Goal: Task Accomplishment & Management: Manage account settings

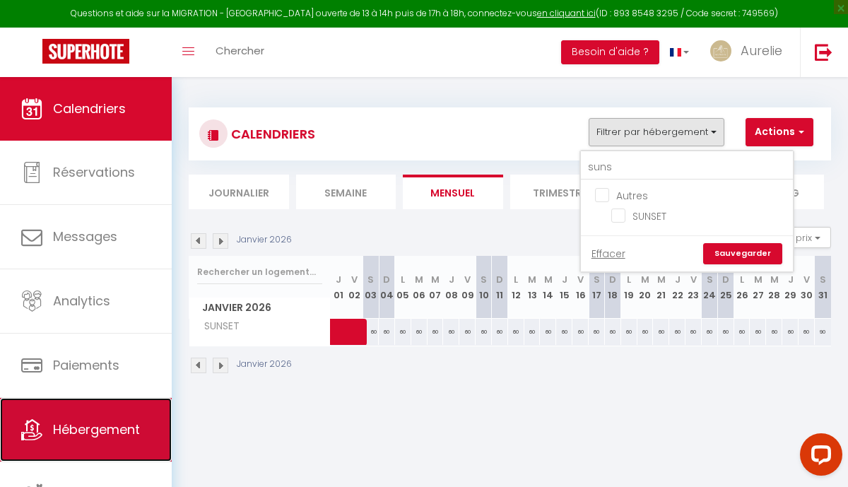
click at [111, 428] on span "Hébergement" at bounding box center [96, 430] width 87 height 18
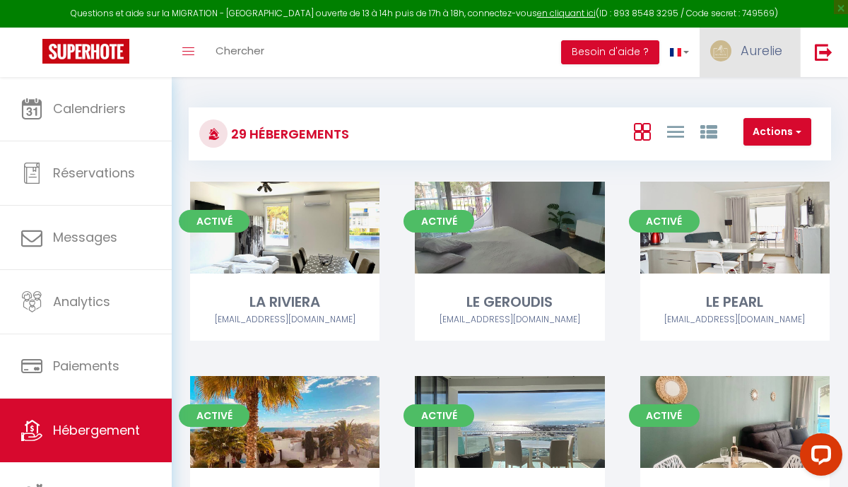
click at [769, 54] on span "Aurelie" at bounding box center [762, 51] width 42 height 18
click at [732, 129] on link "Équipe" at bounding box center [743, 124] width 105 height 24
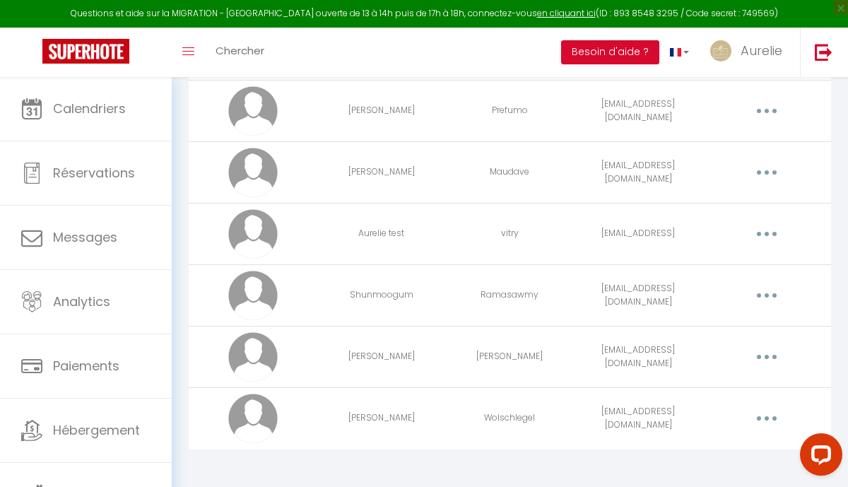
scroll to position [1733, 0]
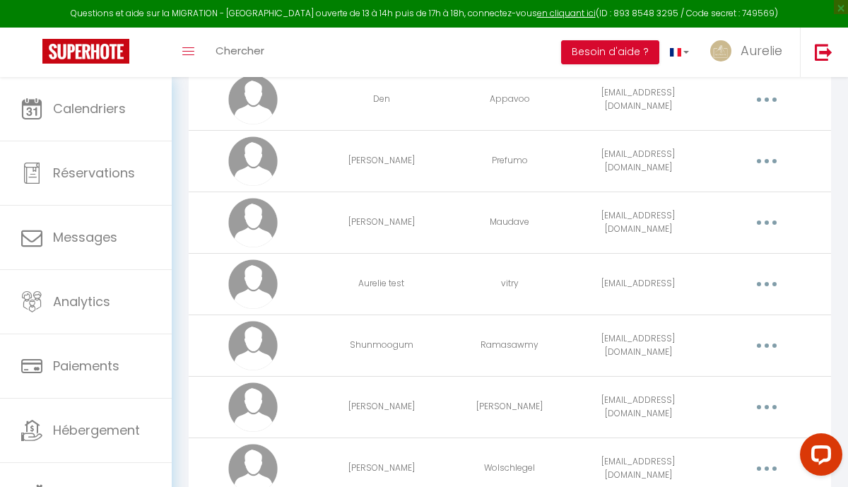
click at [762, 401] on button "button" at bounding box center [767, 407] width 37 height 27
click at [731, 467] on link "Supprimer" at bounding box center [729, 467] width 105 height 24
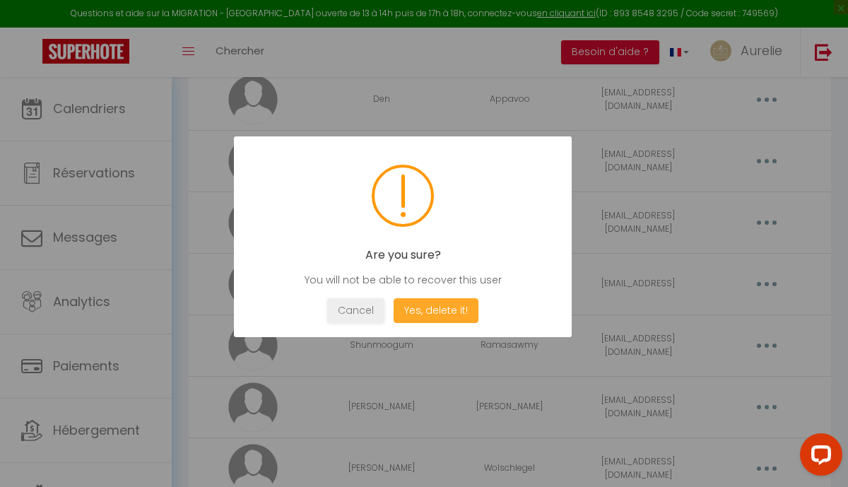
click at [444, 314] on button "Yes, delete it!" at bounding box center [436, 310] width 85 height 25
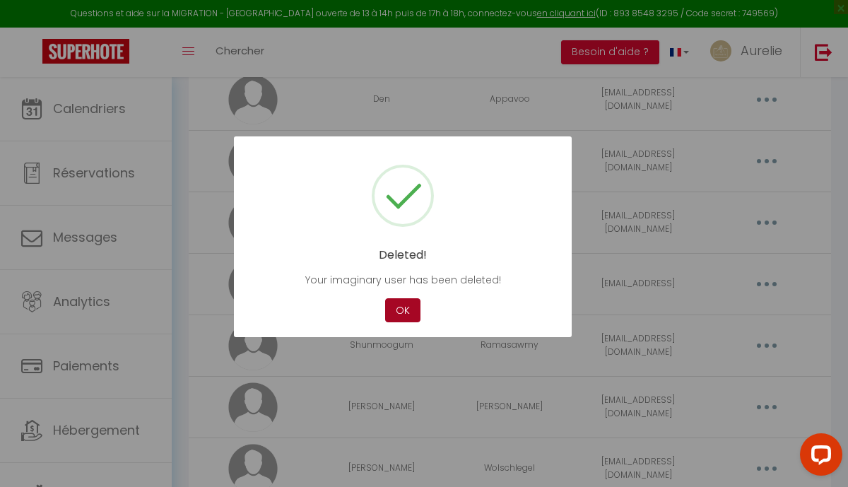
scroll to position [1722, 0]
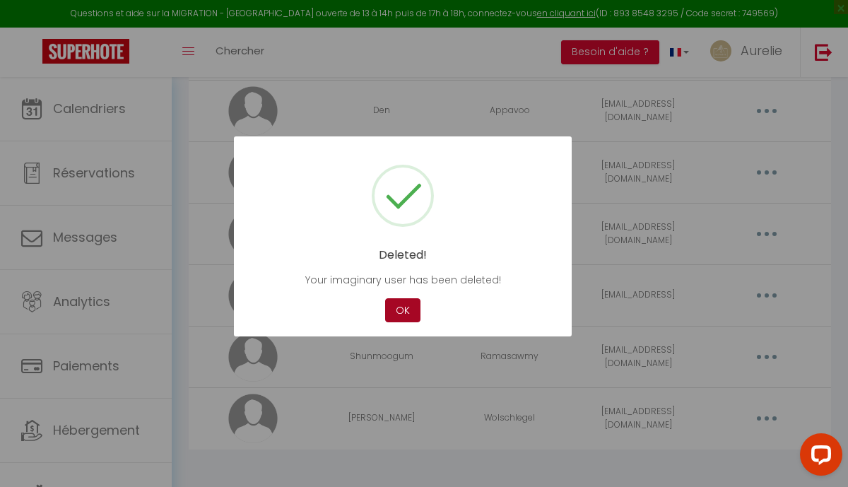
click at [402, 312] on button "OK" at bounding box center [402, 310] width 35 height 25
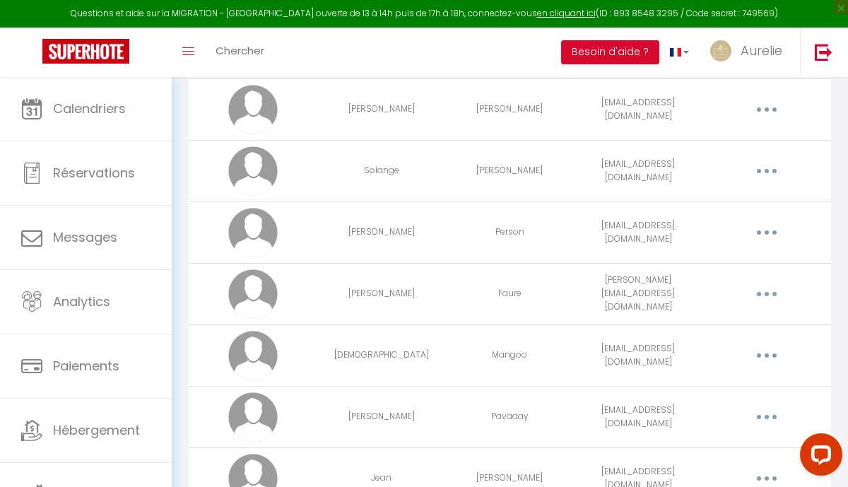
scroll to position [1184, 0]
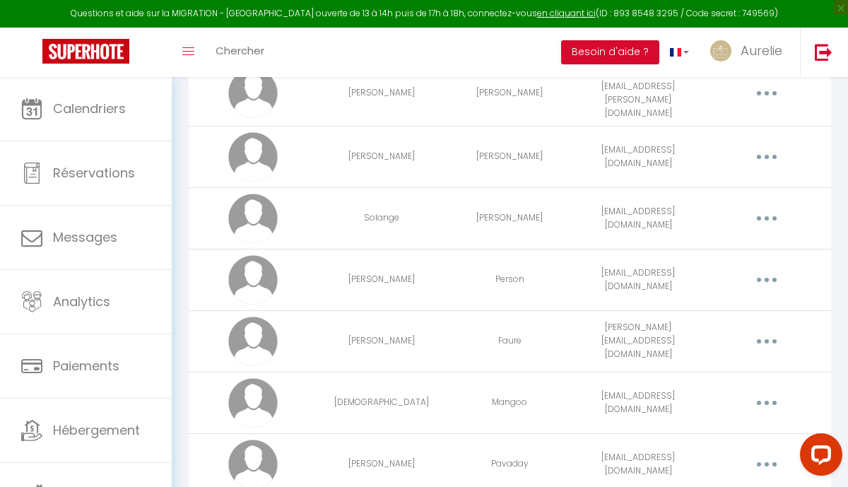
click at [766, 213] on button "button" at bounding box center [767, 218] width 37 height 27
click at [742, 241] on link "Editer" at bounding box center [729, 252] width 105 height 24
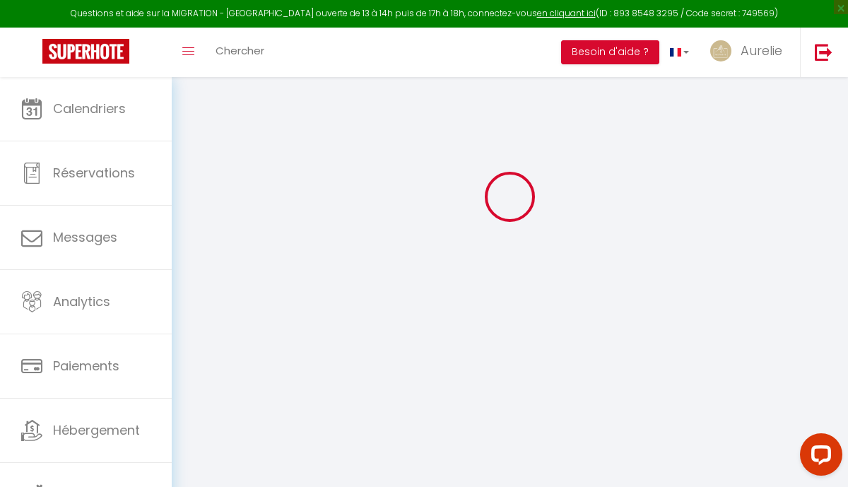
type input "Solange"
type input "[PERSON_NAME]"
type input "[EMAIL_ADDRESS][DOMAIN_NAME]"
type textarea "[URL][DOMAIN_NAME]"
checkbox input "false"
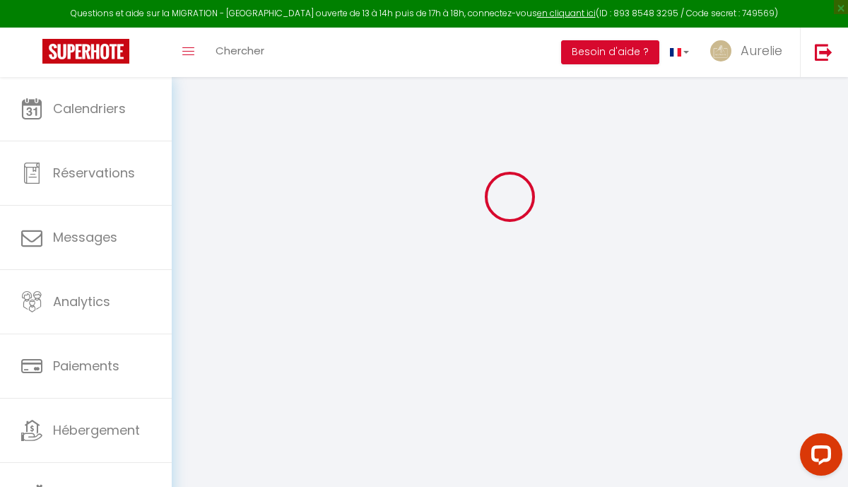
checkbox input "false"
checkbox input "true"
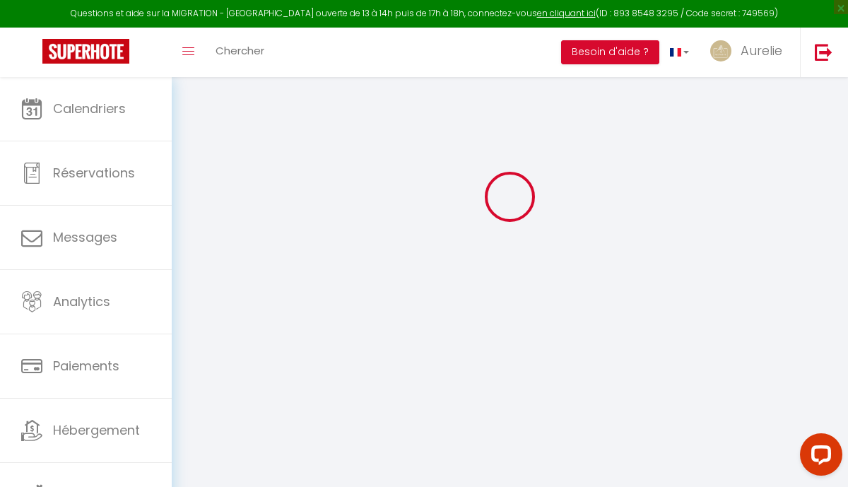
checkbox input "true"
checkbox input "false"
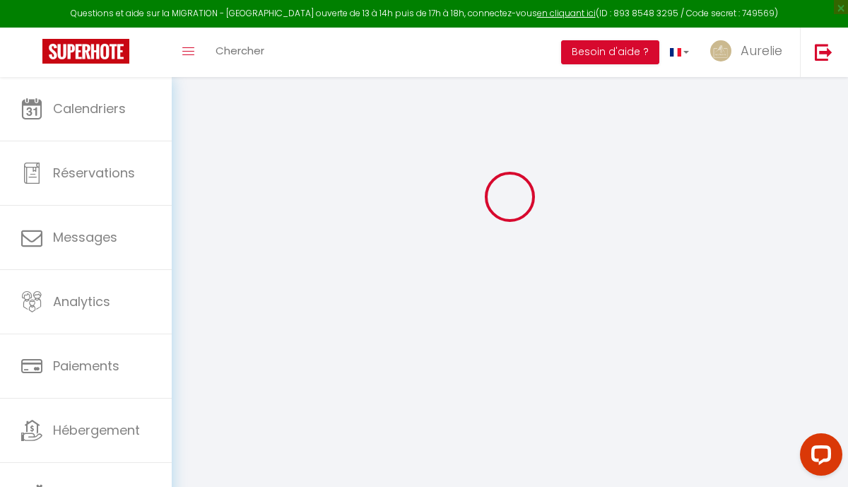
checkbox input "false"
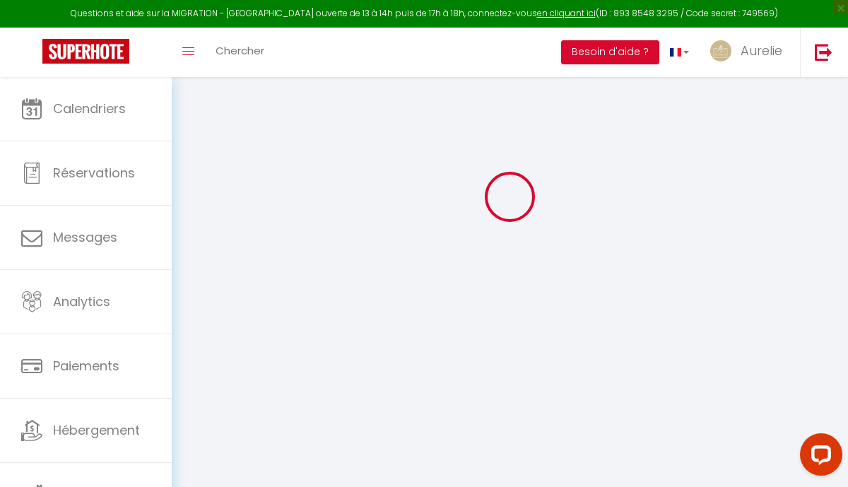
select select
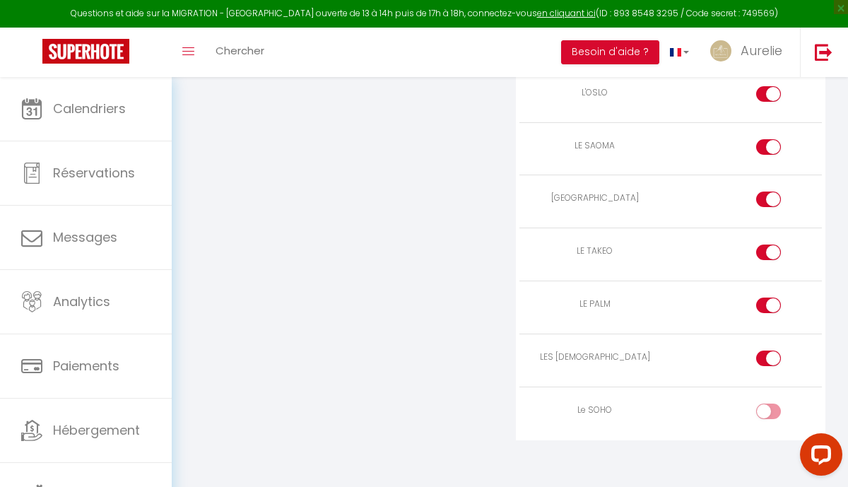
click at [764, 406] on div at bounding box center [768, 412] width 25 height 16
click at [768, 406] on input "checkbox" at bounding box center [780, 414] width 25 height 21
checkbox input "true"
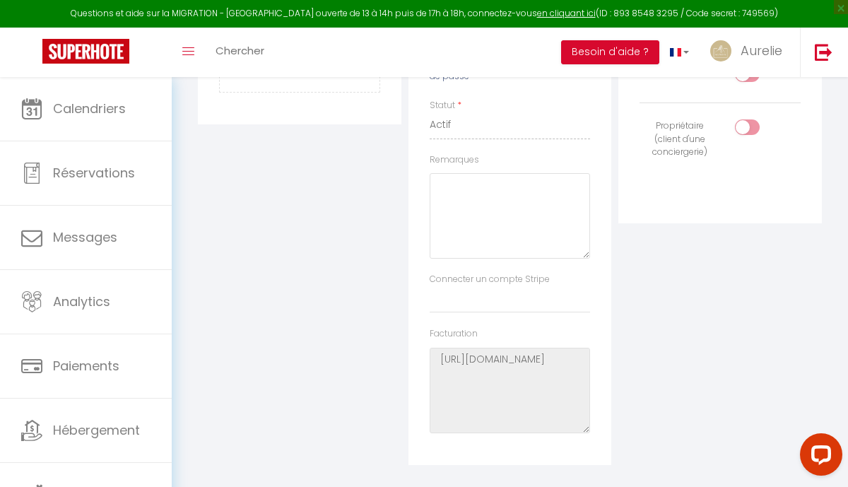
scroll to position [0, 0]
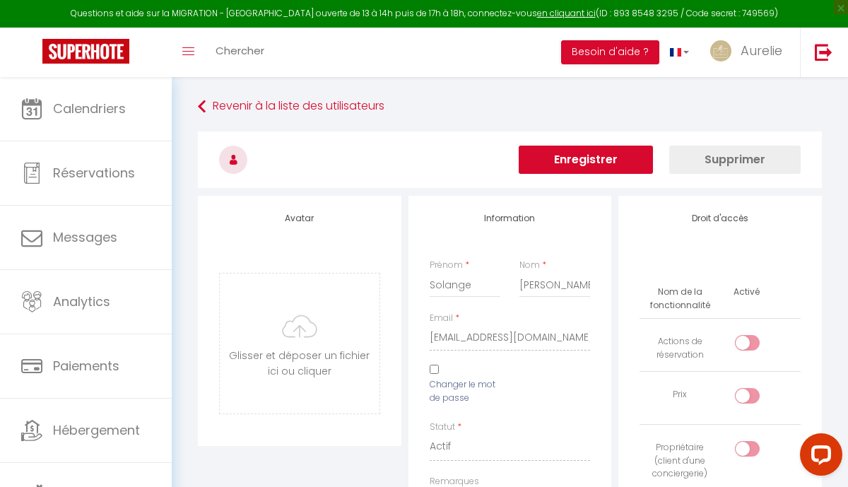
click at [584, 163] on button "Enregistrer" at bounding box center [586, 160] width 134 height 28
